Goal: Information Seeking & Learning: Compare options

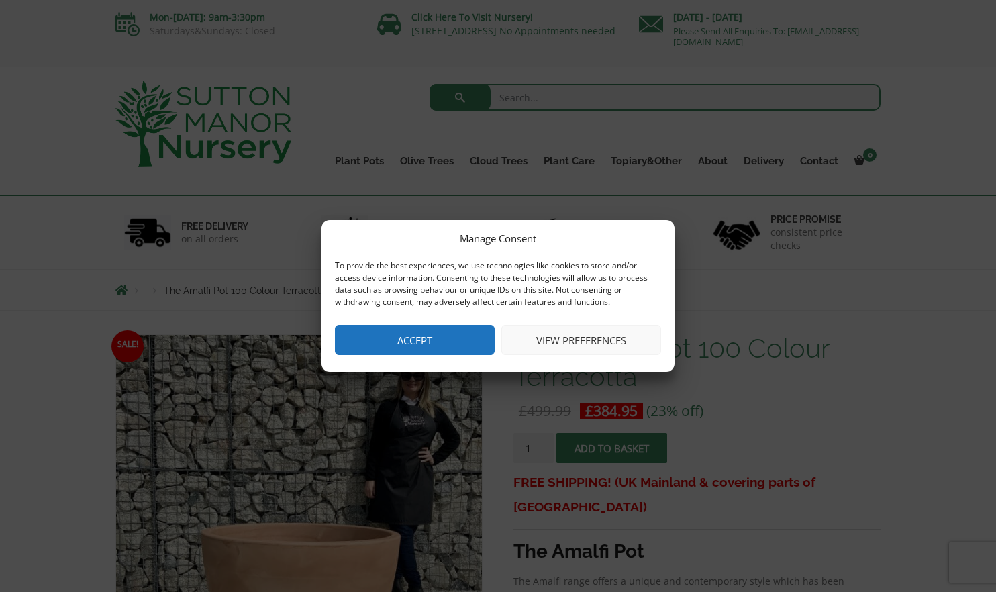
click at [478, 341] on button "Accept" at bounding box center [415, 340] width 160 height 30
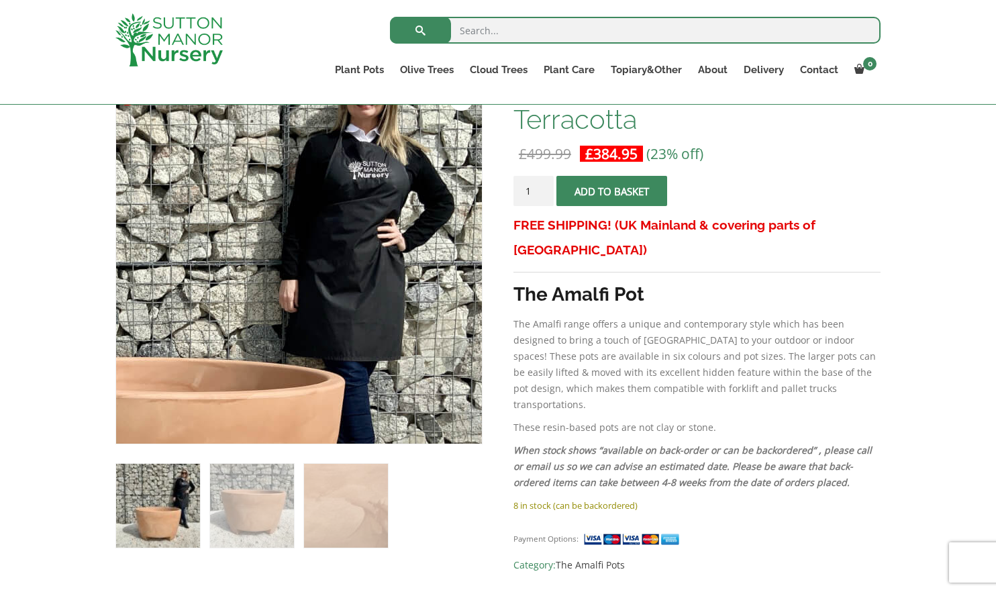
scroll to position [236, 0]
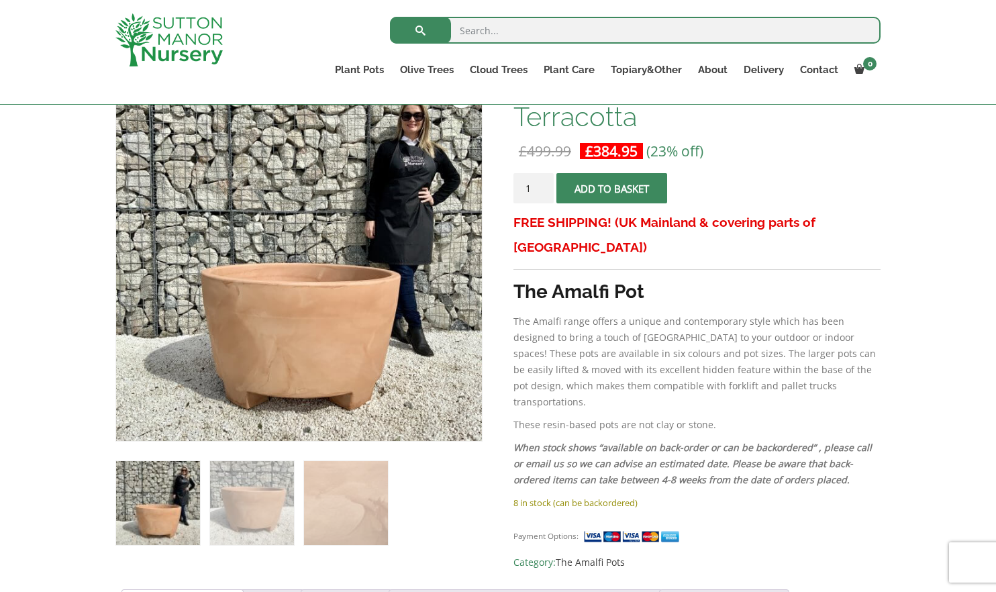
click at [162, 501] on img at bounding box center [158, 503] width 84 height 84
click at [237, 503] on img at bounding box center [252, 503] width 84 height 84
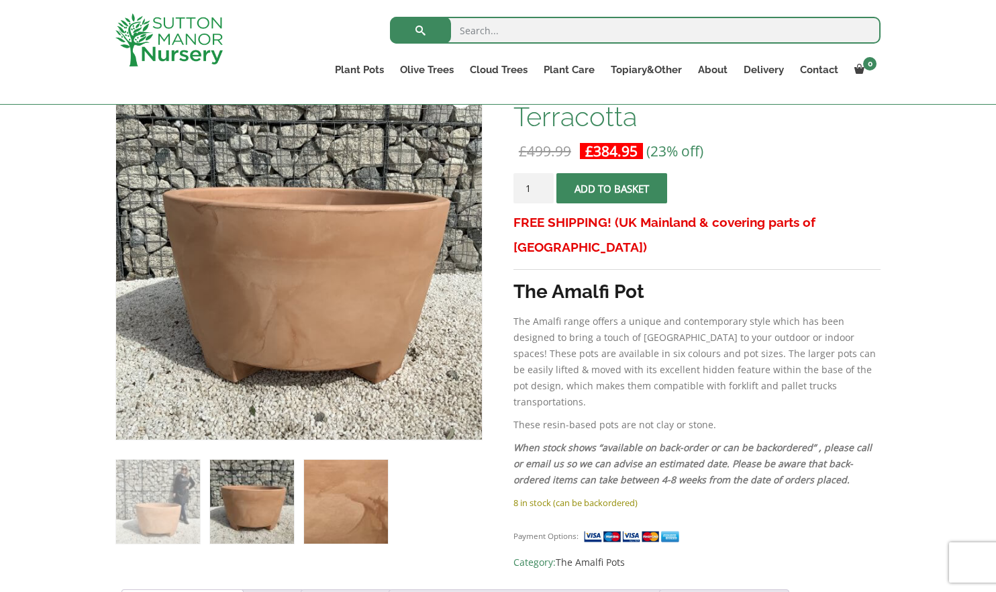
click at [371, 510] on img at bounding box center [346, 502] width 84 height 84
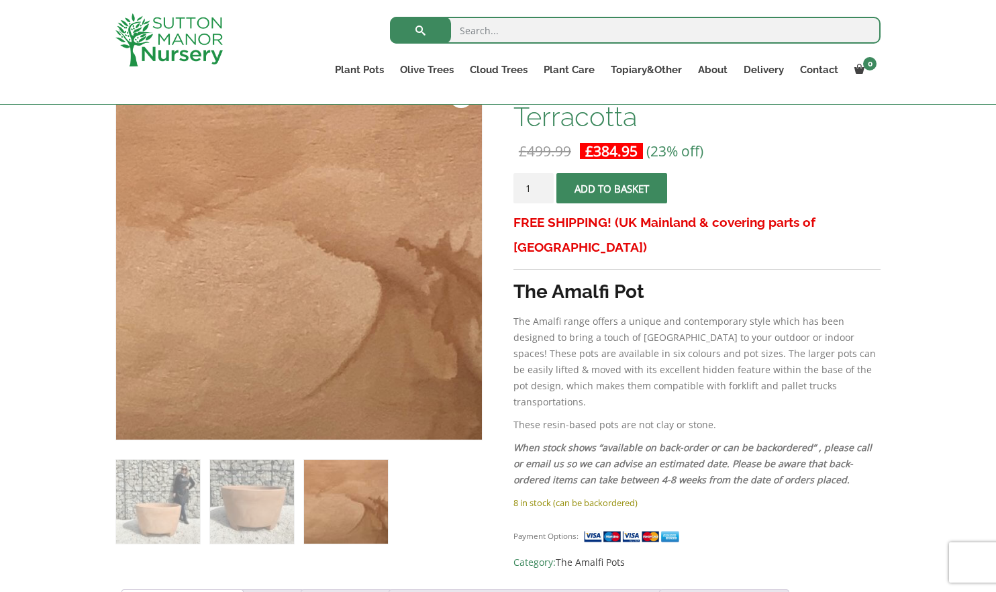
click at [295, 508] on ol at bounding box center [298, 492] width 367 height 104
click at [256, 499] on img at bounding box center [252, 502] width 84 height 84
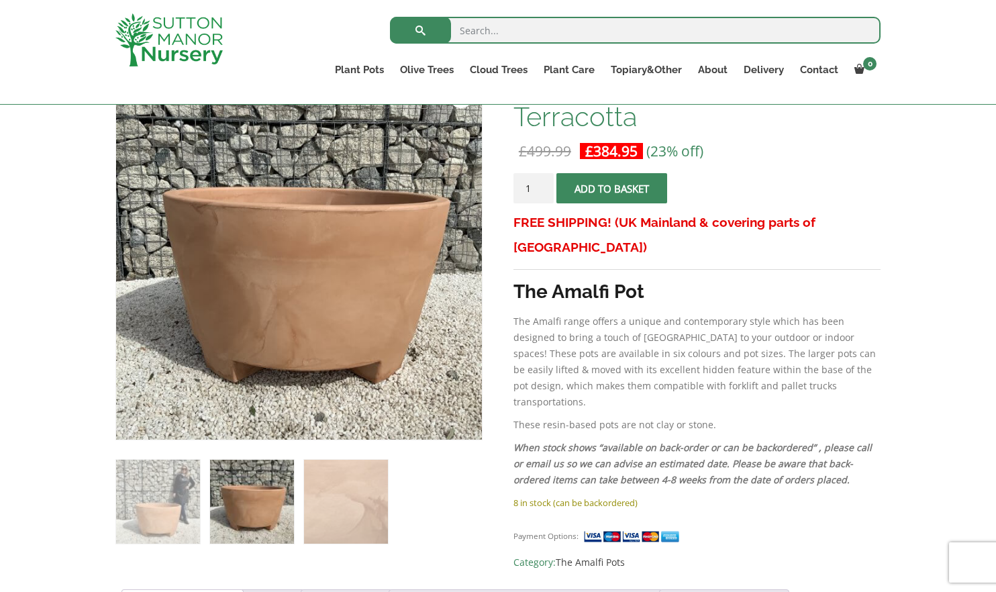
click at [207, 496] on ol at bounding box center [298, 492] width 367 height 104
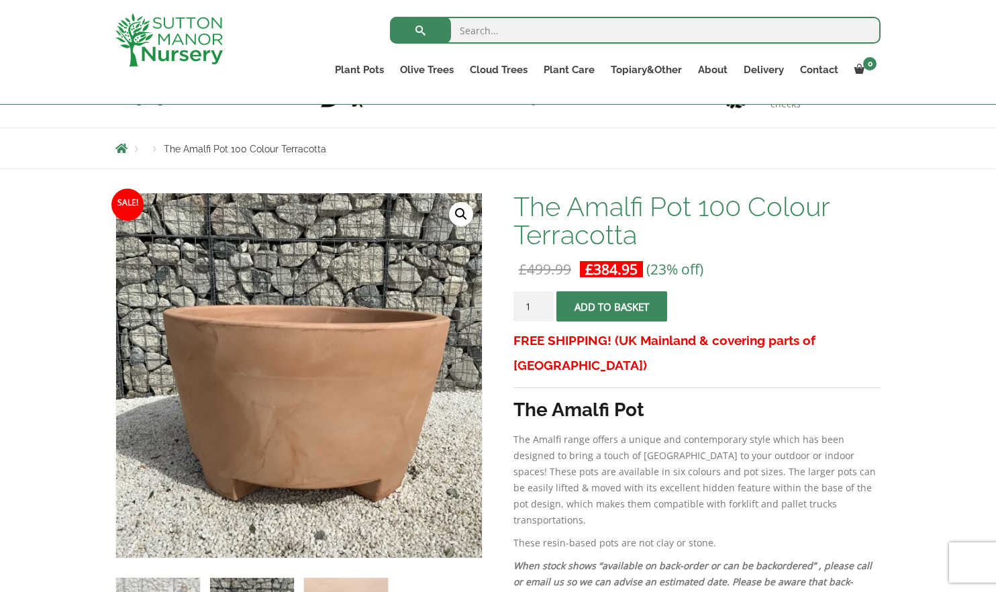
scroll to position [0, 0]
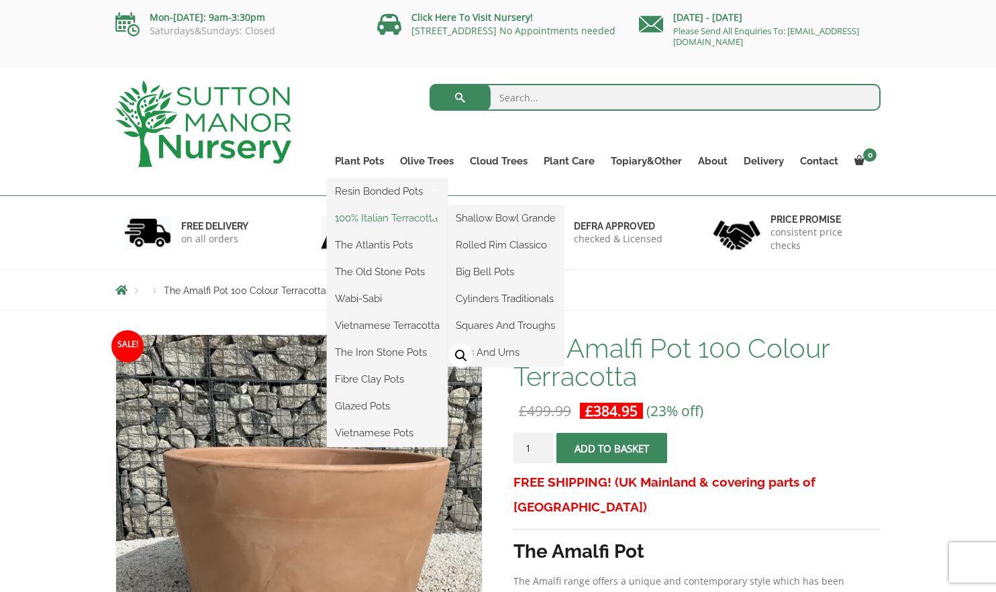
click at [360, 214] on link "100% Italian Terracotta" at bounding box center [387, 218] width 121 height 20
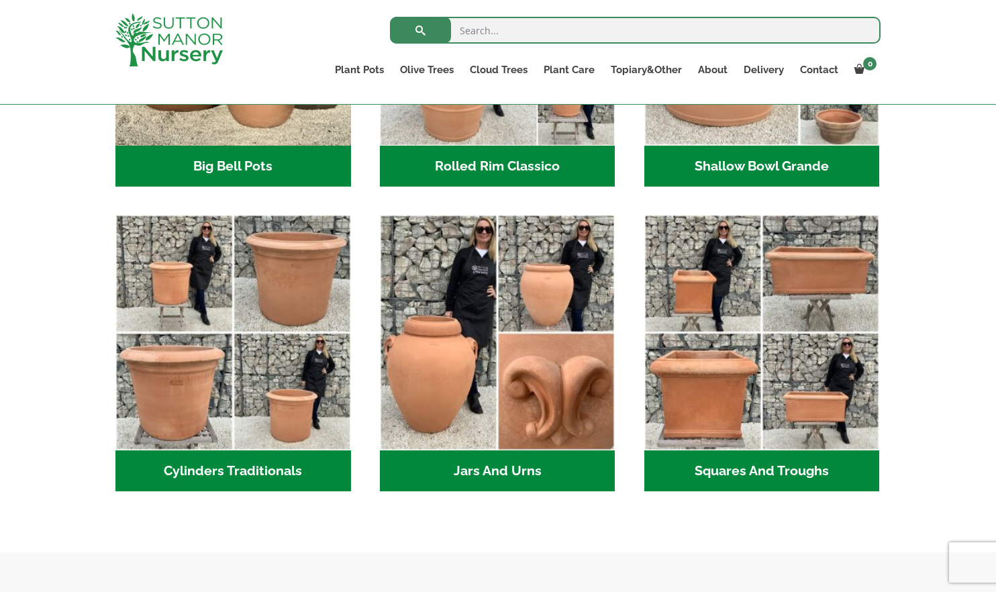
scroll to position [361, 0]
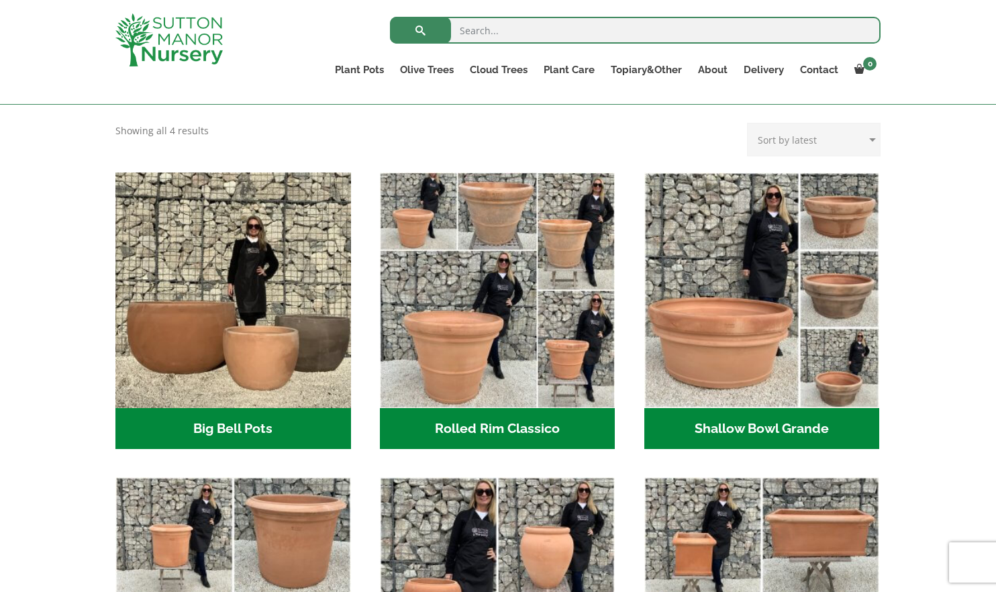
click at [418, 434] on h2 "Rolled Rim Classico (7)" at bounding box center [498, 429] width 236 height 42
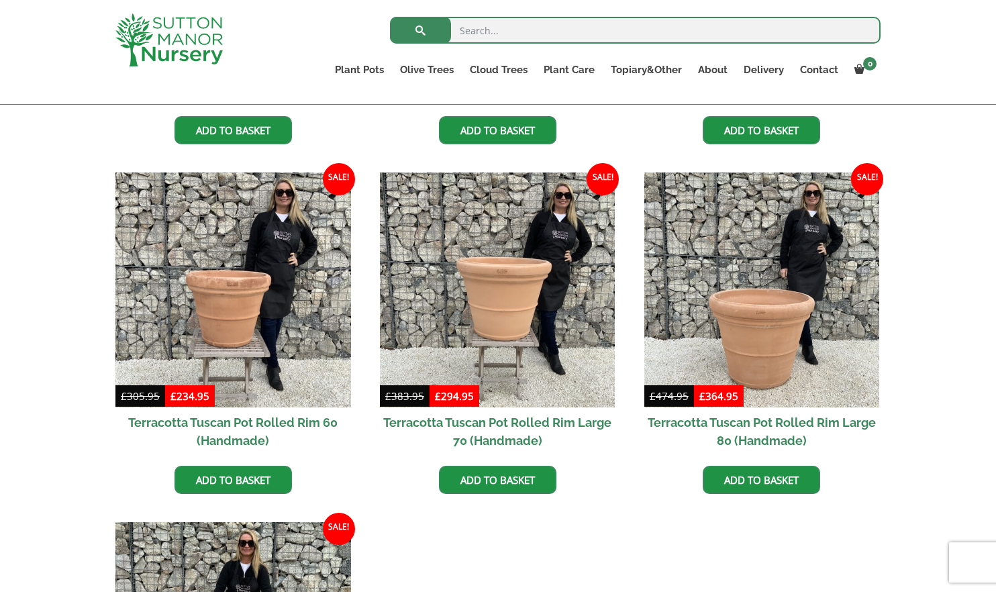
scroll to position [1146, 0]
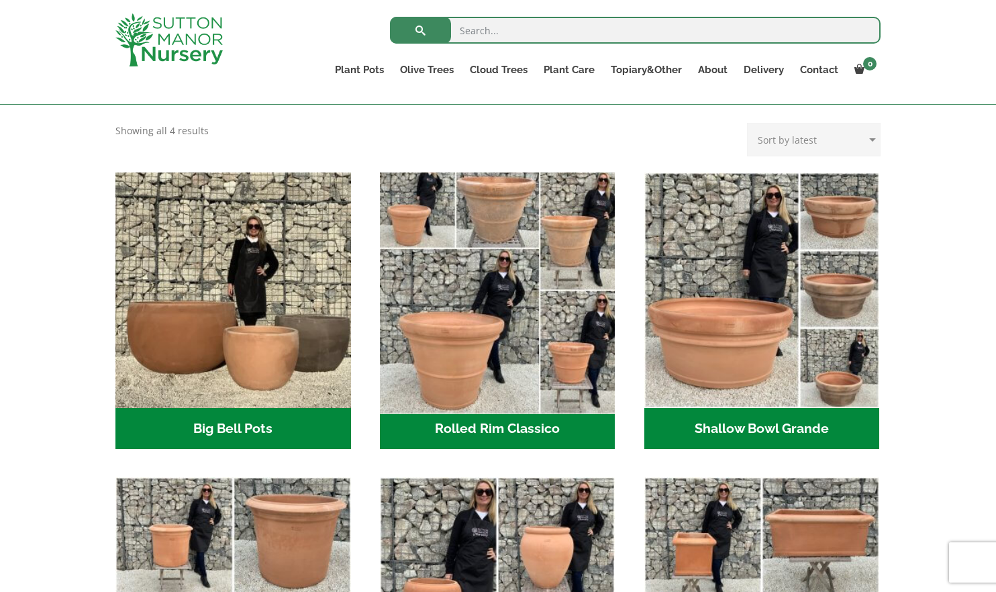
click at [491, 402] on img "Visit product category Rolled Rim Classico" at bounding box center [497, 289] width 247 height 247
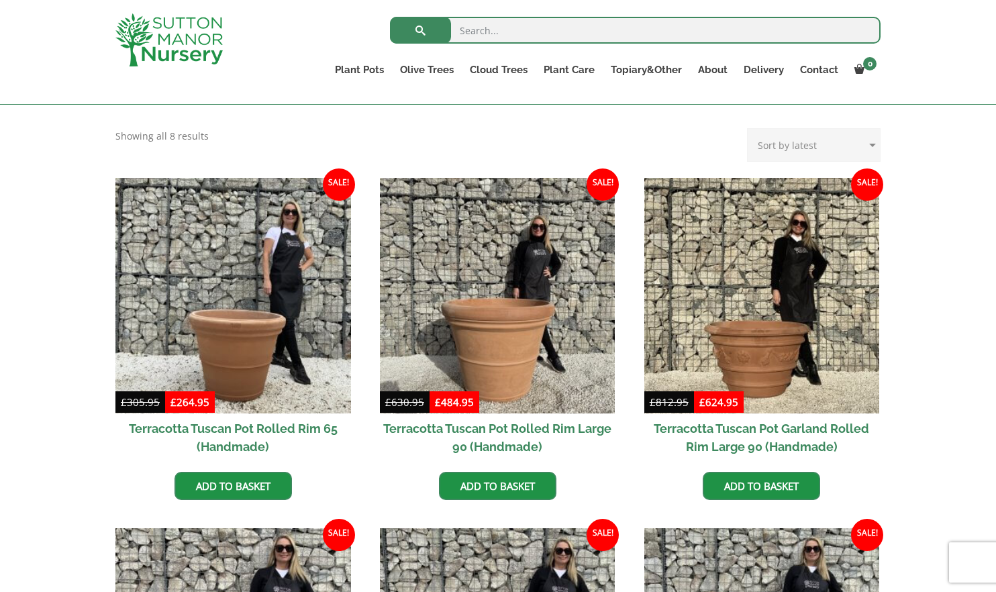
scroll to position [767, 0]
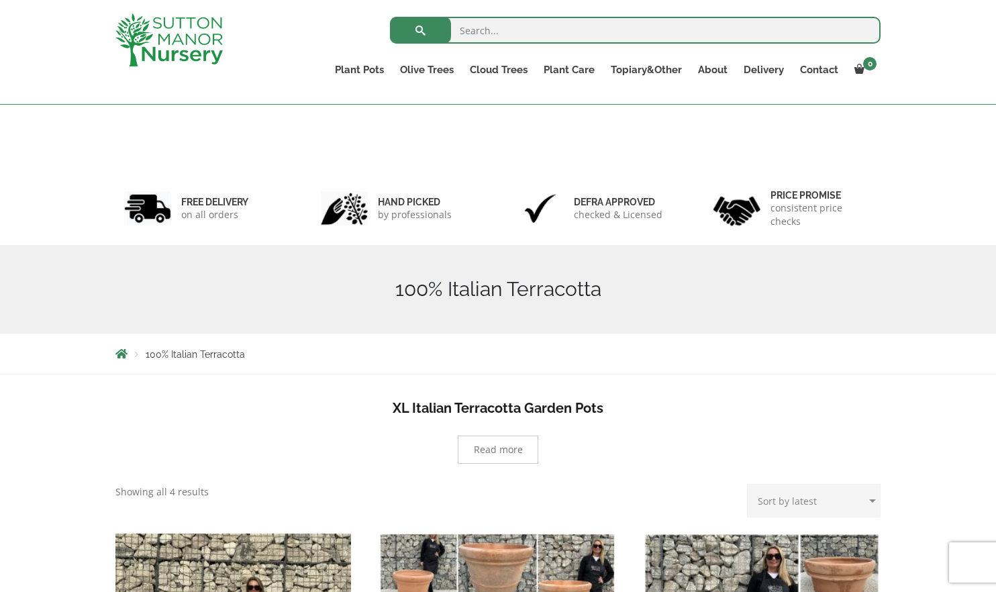
scroll to position [361, 0]
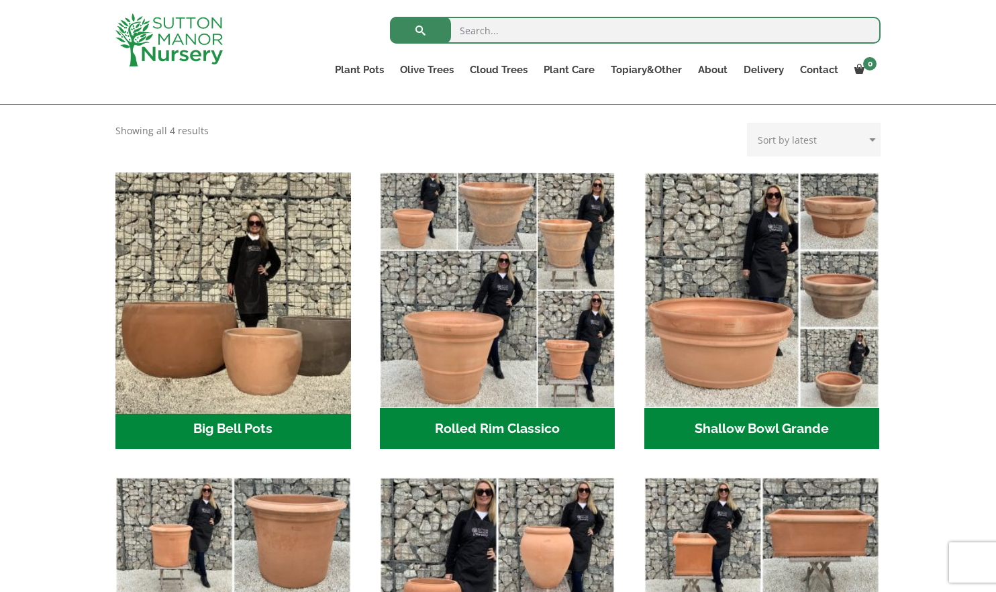
click at [280, 244] on img "Visit product category Big Bell Pots" at bounding box center [232, 289] width 247 height 247
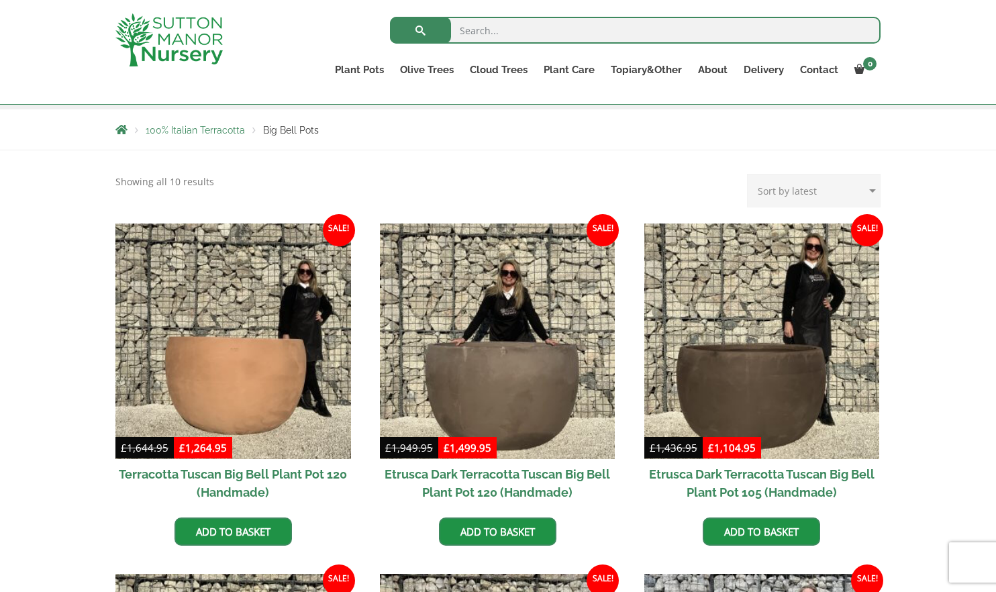
scroll to position [122, 0]
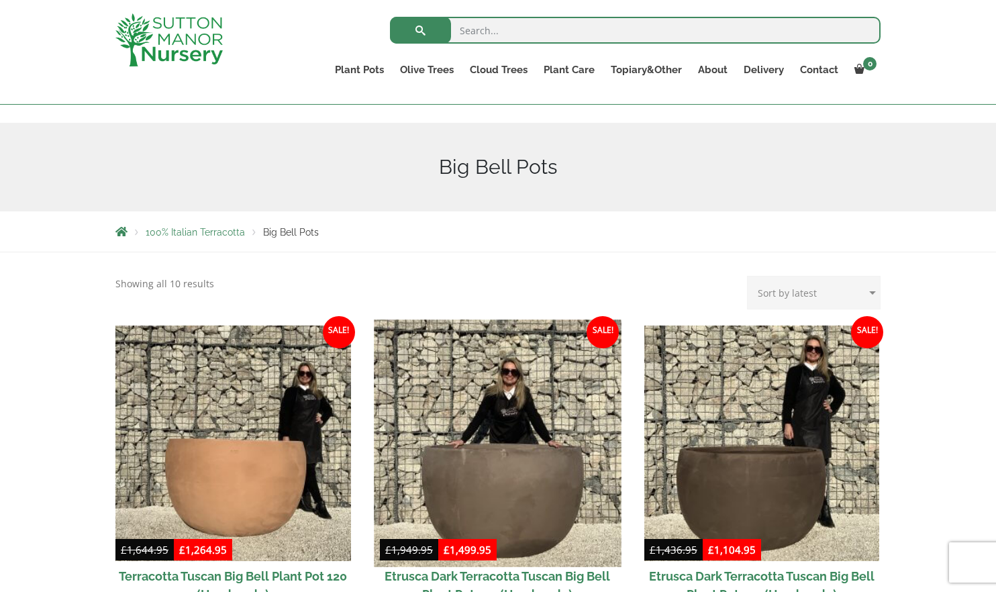
click at [550, 483] on img at bounding box center [497, 443] width 247 height 247
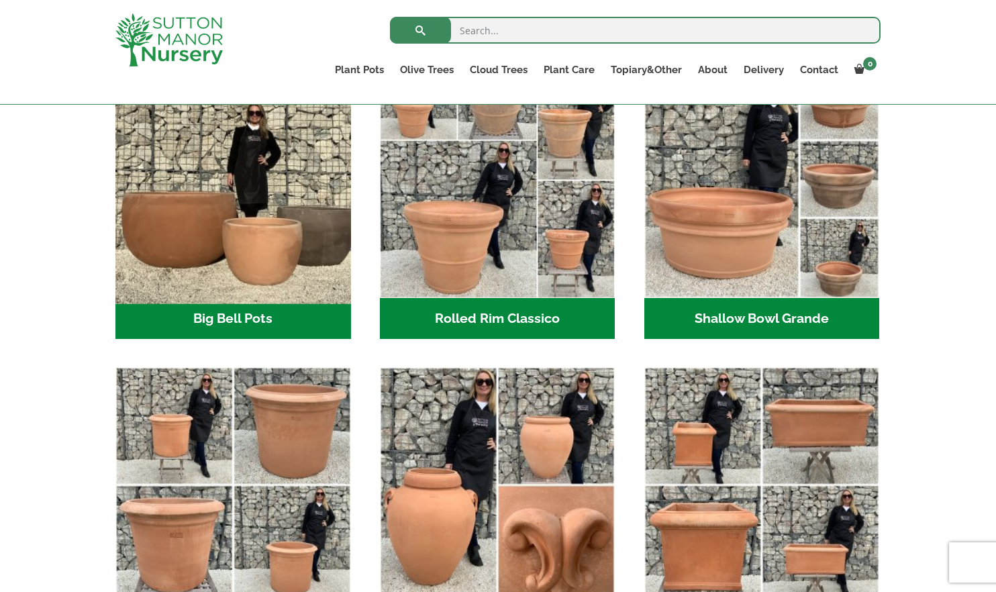
scroll to position [442, 0]
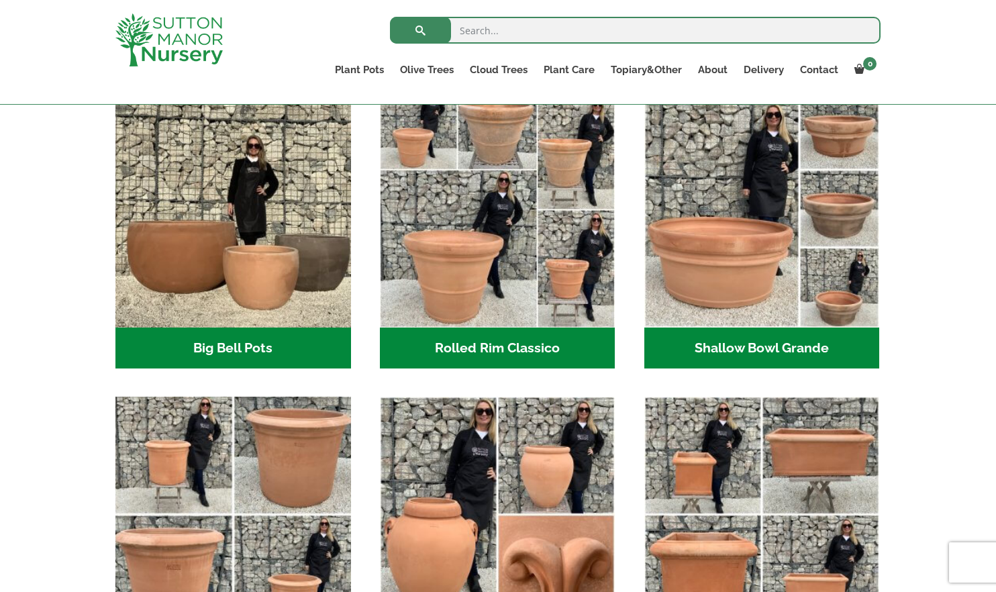
click at [234, 448] on img "Visit product category Cylinders Traditionals" at bounding box center [232, 514] width 247 height 247
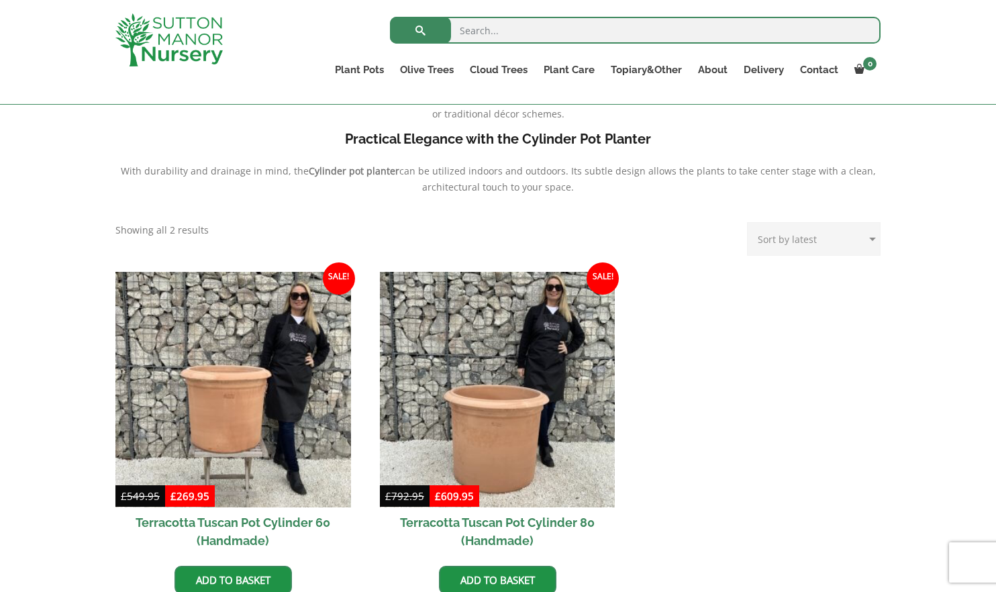
scroll to position [626, 0]
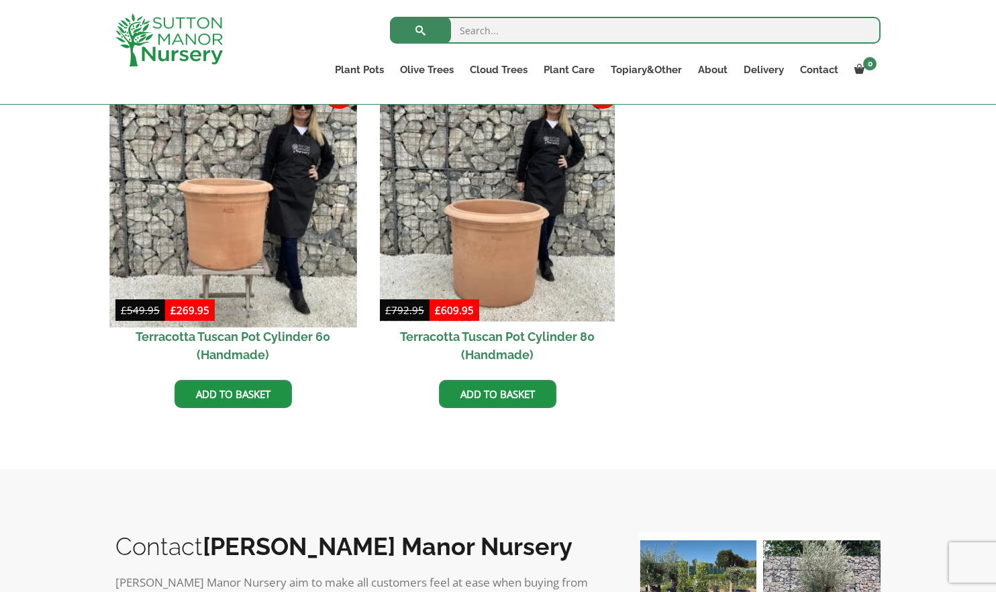
click at [181, 156] on img at bounding box center [232, 203] width 247 height 247
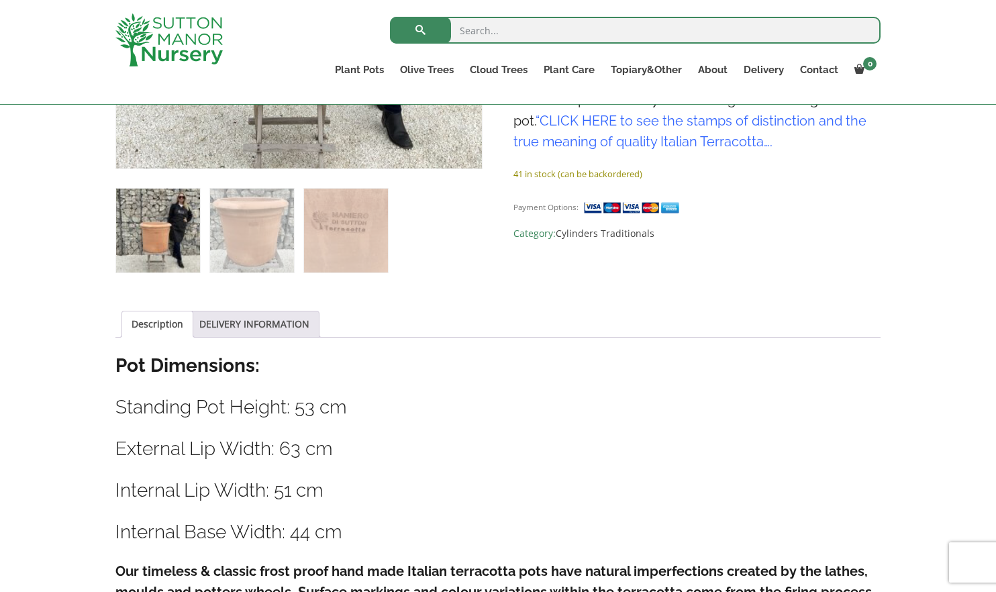
scroll to position [599, 0]
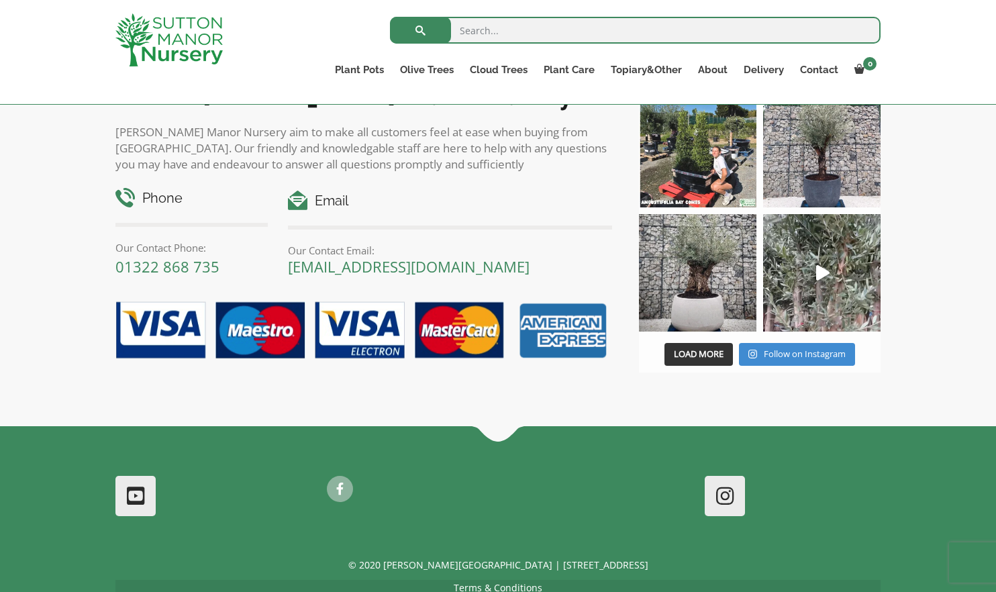
scroll to position [1223, 0]
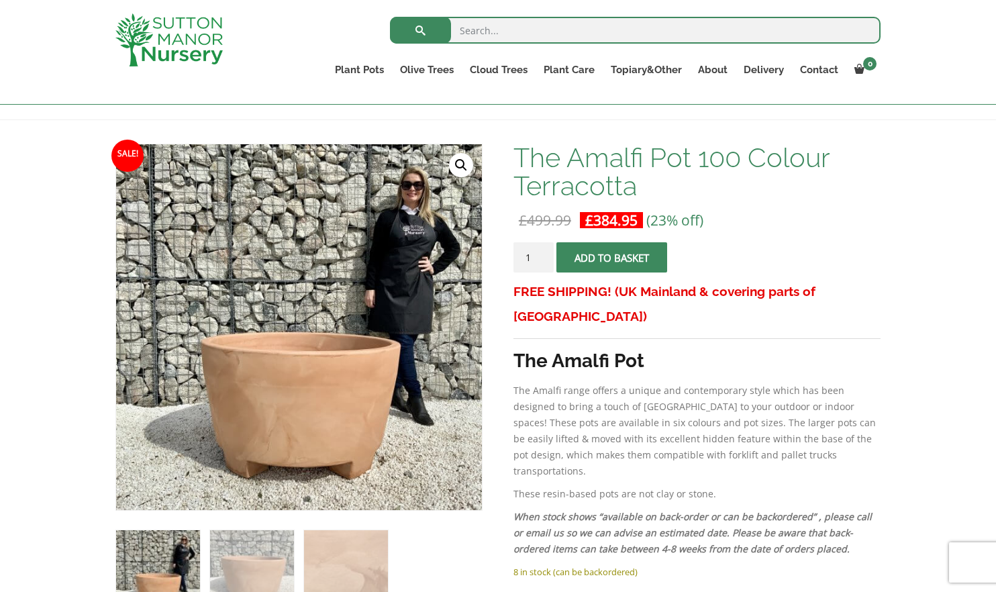
scroll to position [6, 0]
